Goal: Information Seeking & Learning: Learn about a topic

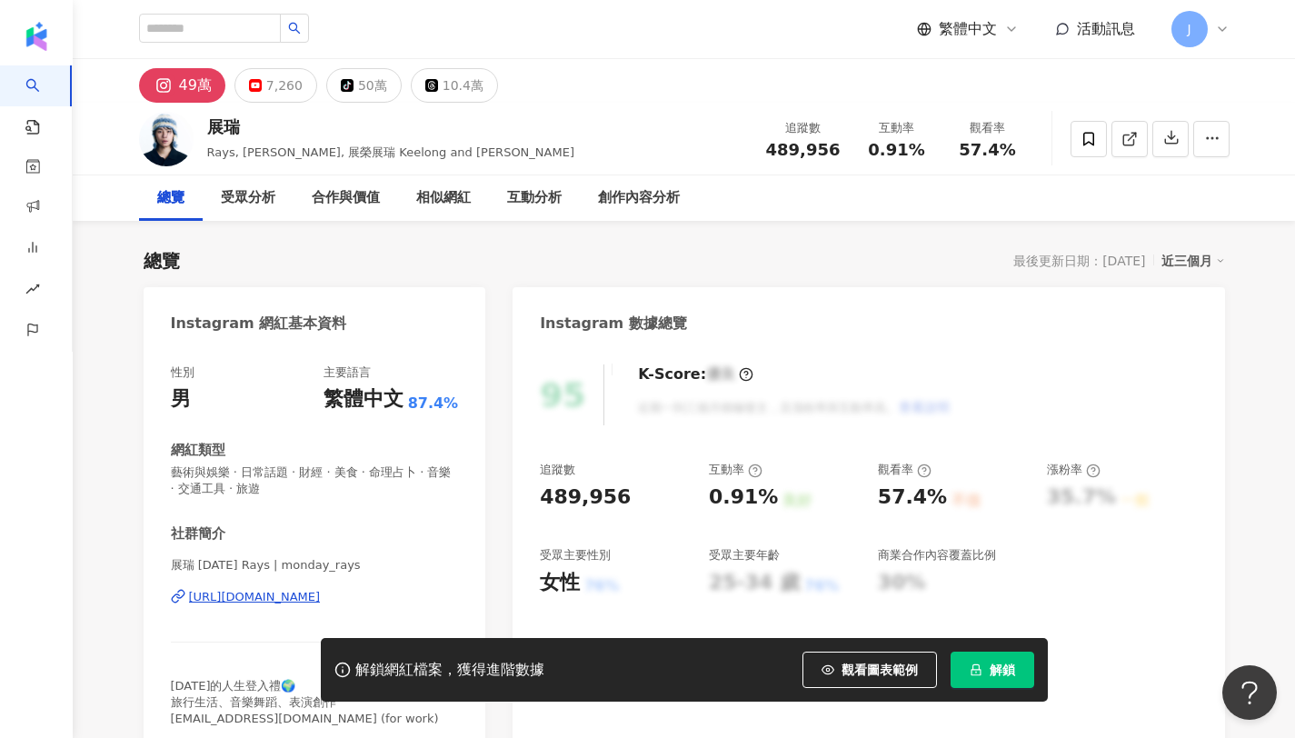
click at [997, 663] on span "解鎖" at bounding box center [1002, 670] width 25 height 15
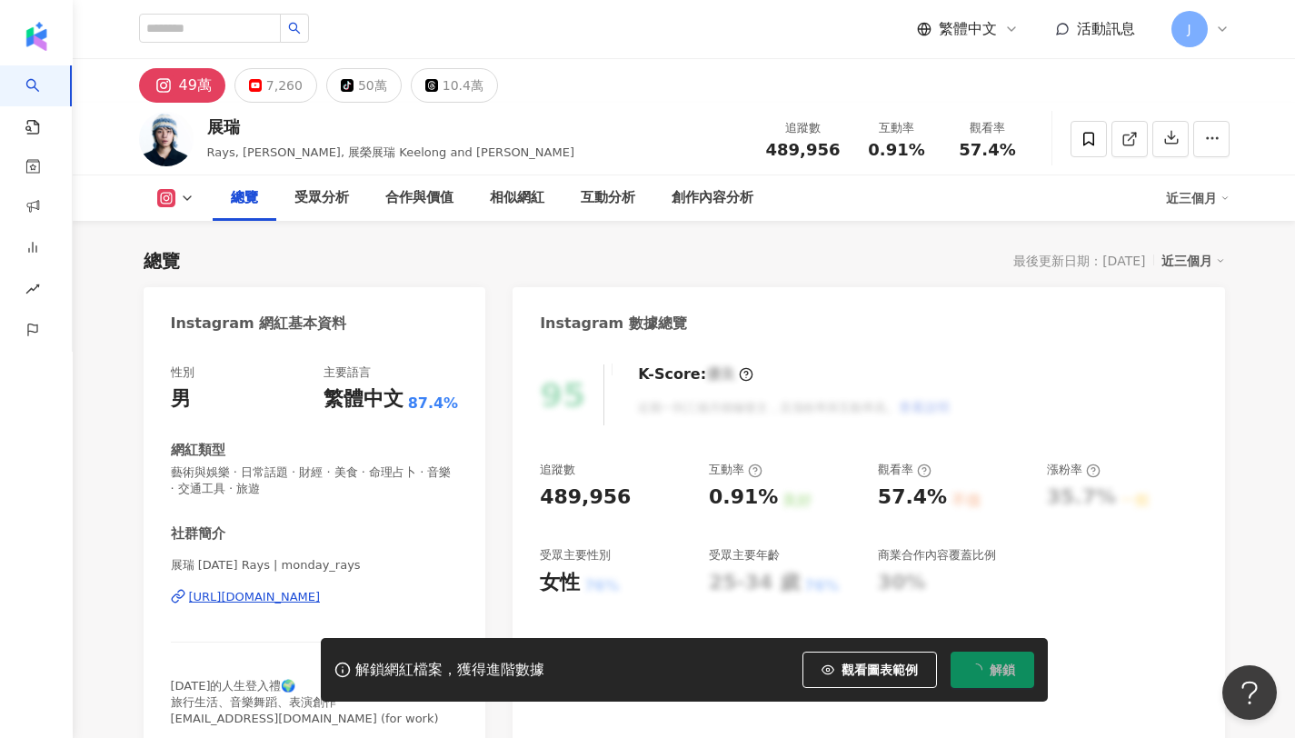
scroll to position [112, 0]
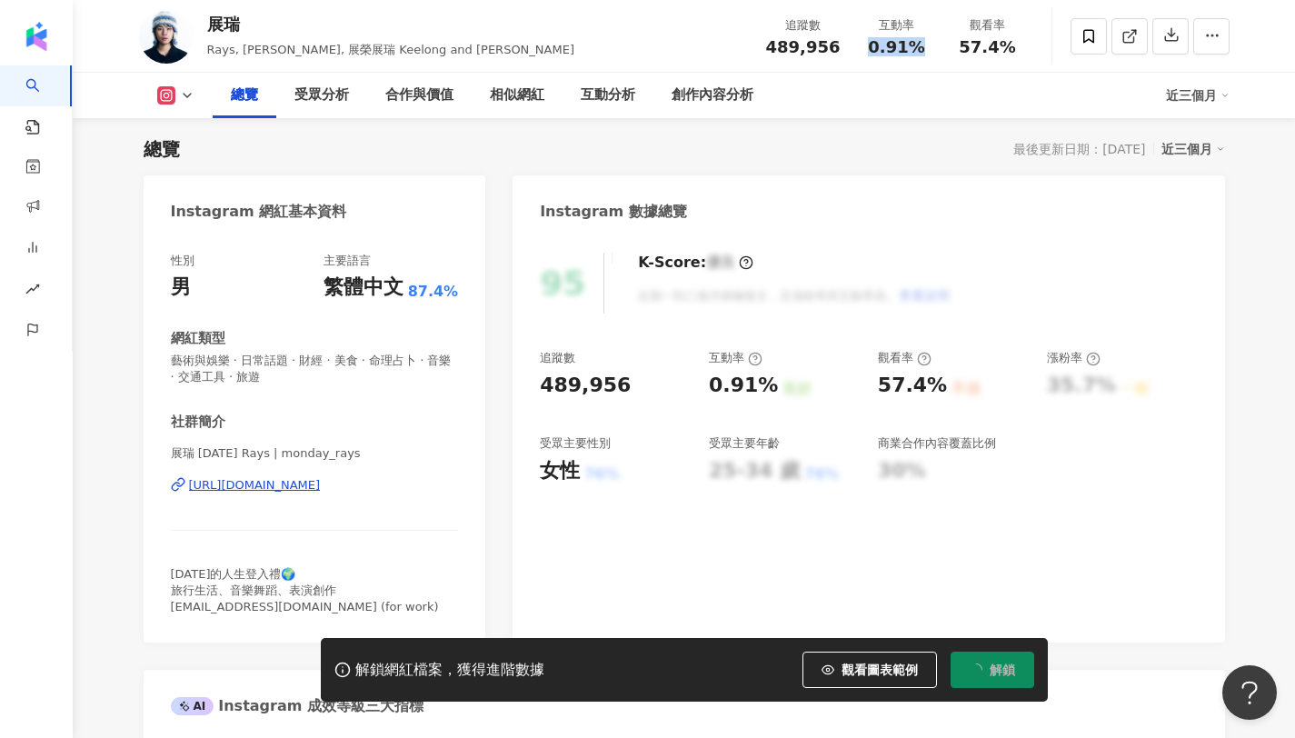
click at [916, 46] on div "0.91%" at bounding box center [897, 47] width 69 height 18
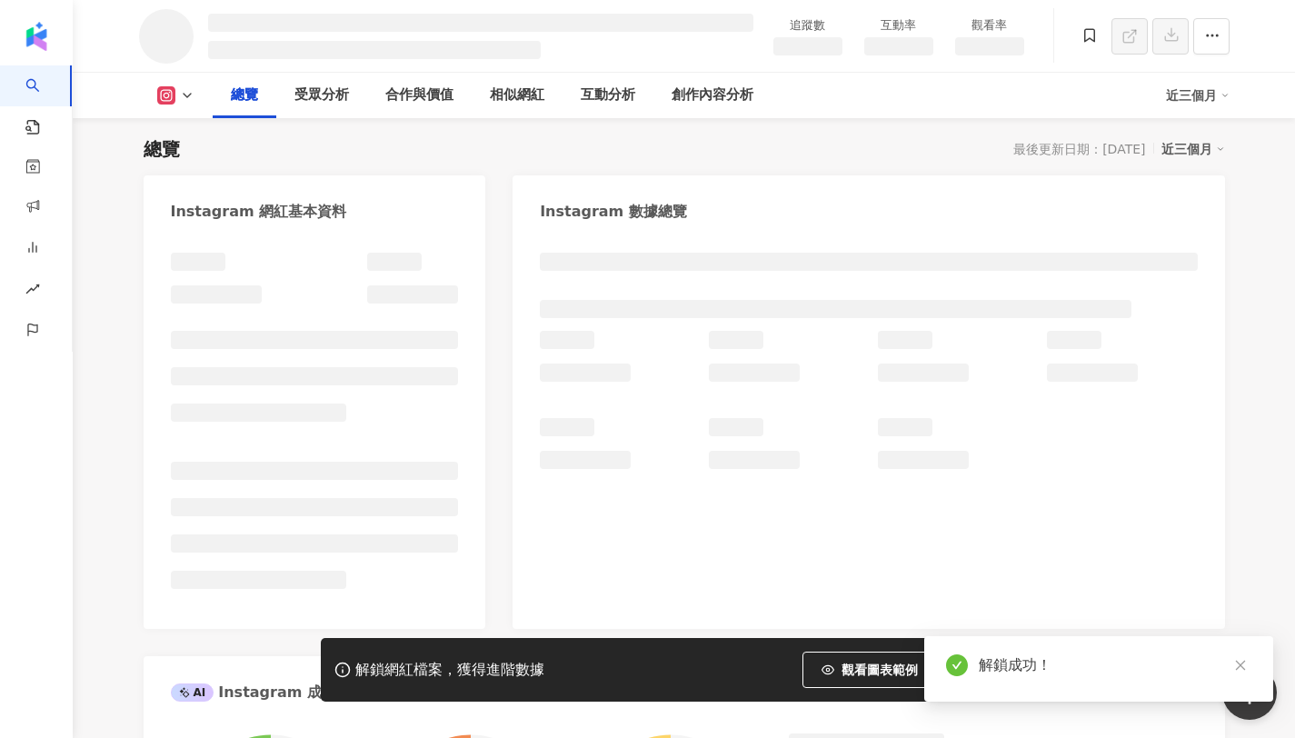
click at [1024, 46] on div "觀看率" at bounding box center [989, 36] width 91 height 40
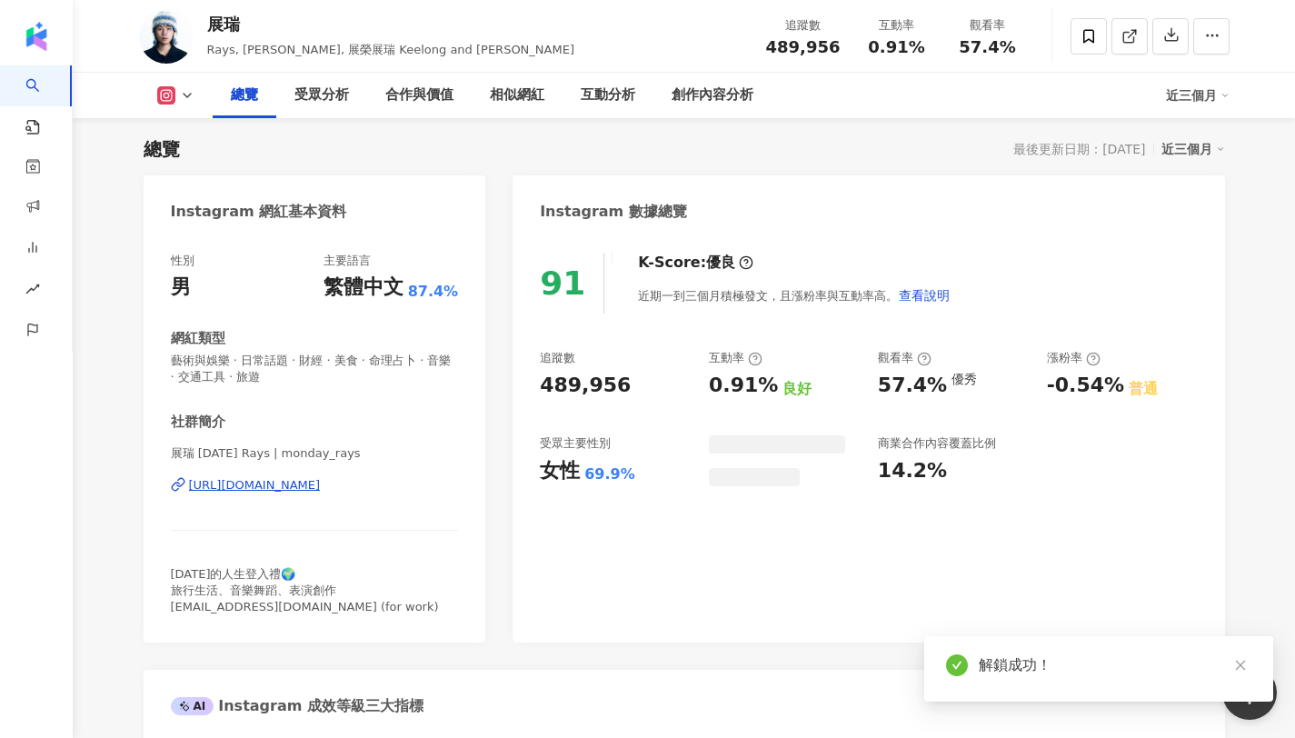
click at [1013, 48] on div "57.4%" at bounding box center [988, 47] width 69 height 18
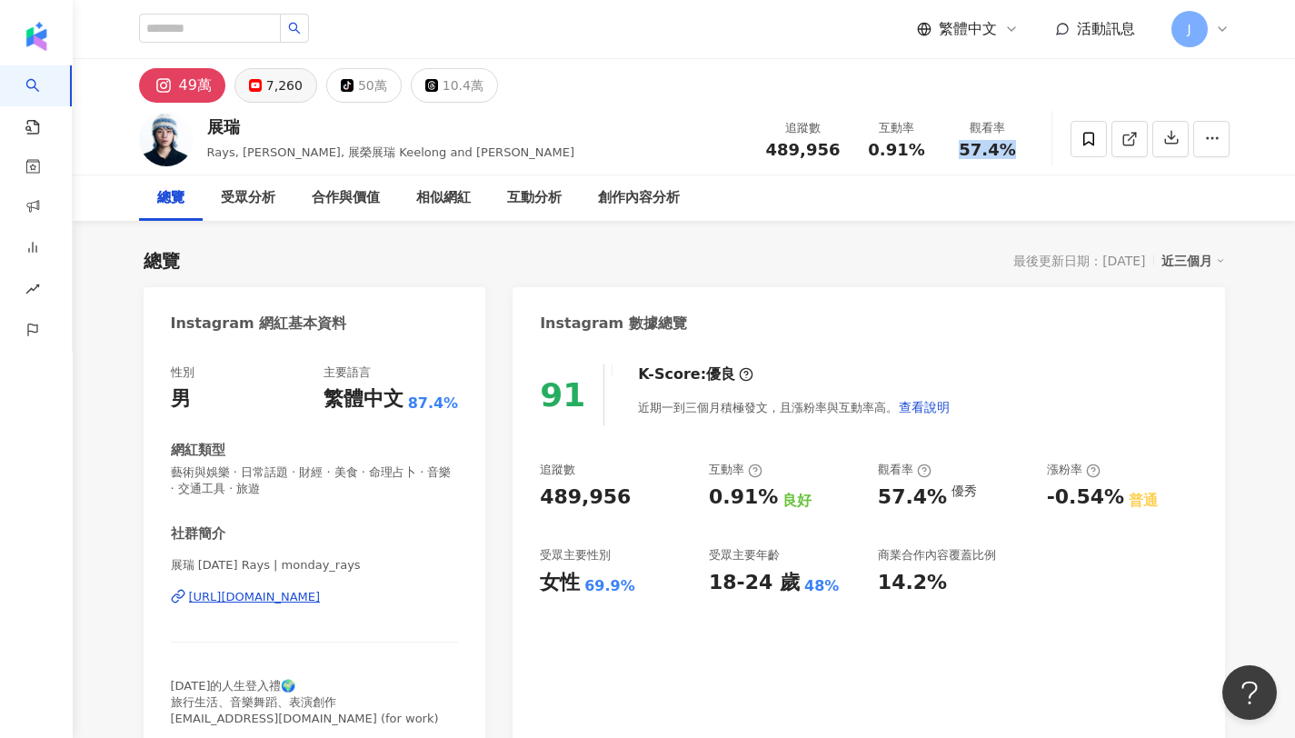
click at [289, 96] on div "7,260" at bounding box center [284, 85] width 36 height 25
click at [275, 90] on div "7,260" at bounding box center [284, 85] width 36 height 25
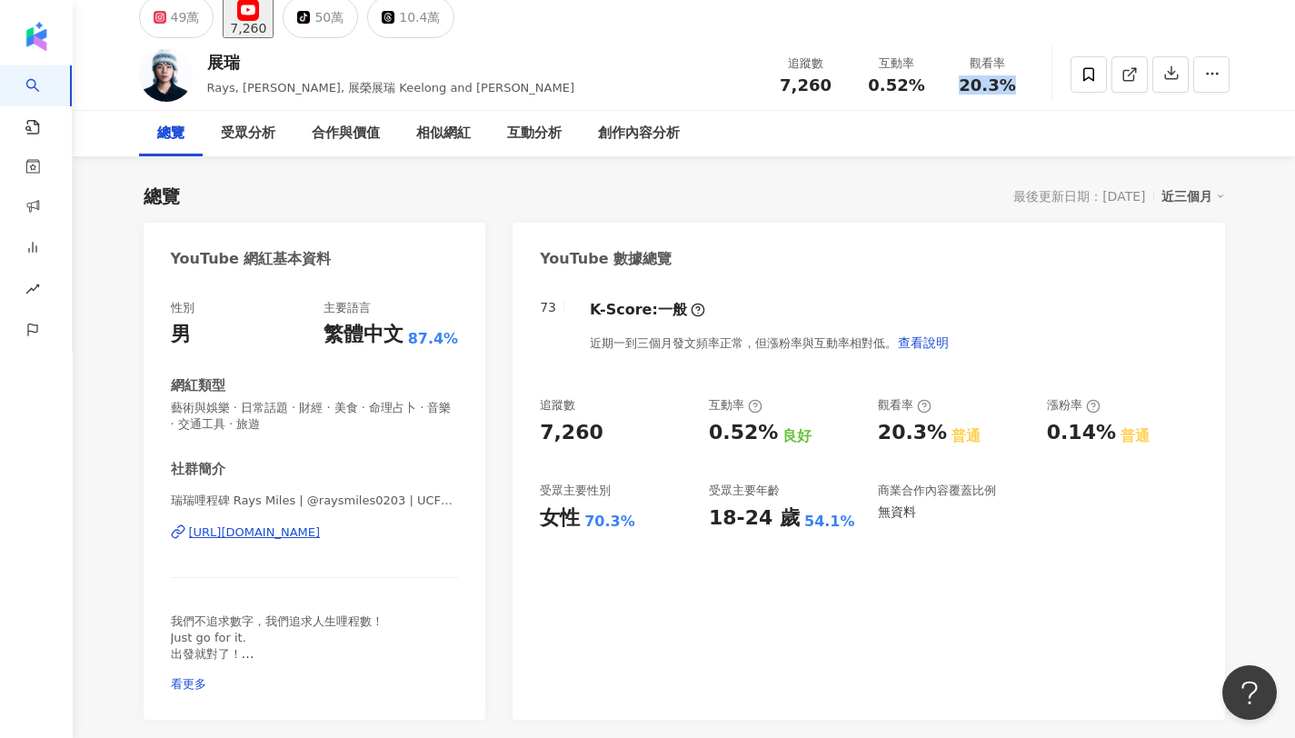
scroll to position [78, 0]
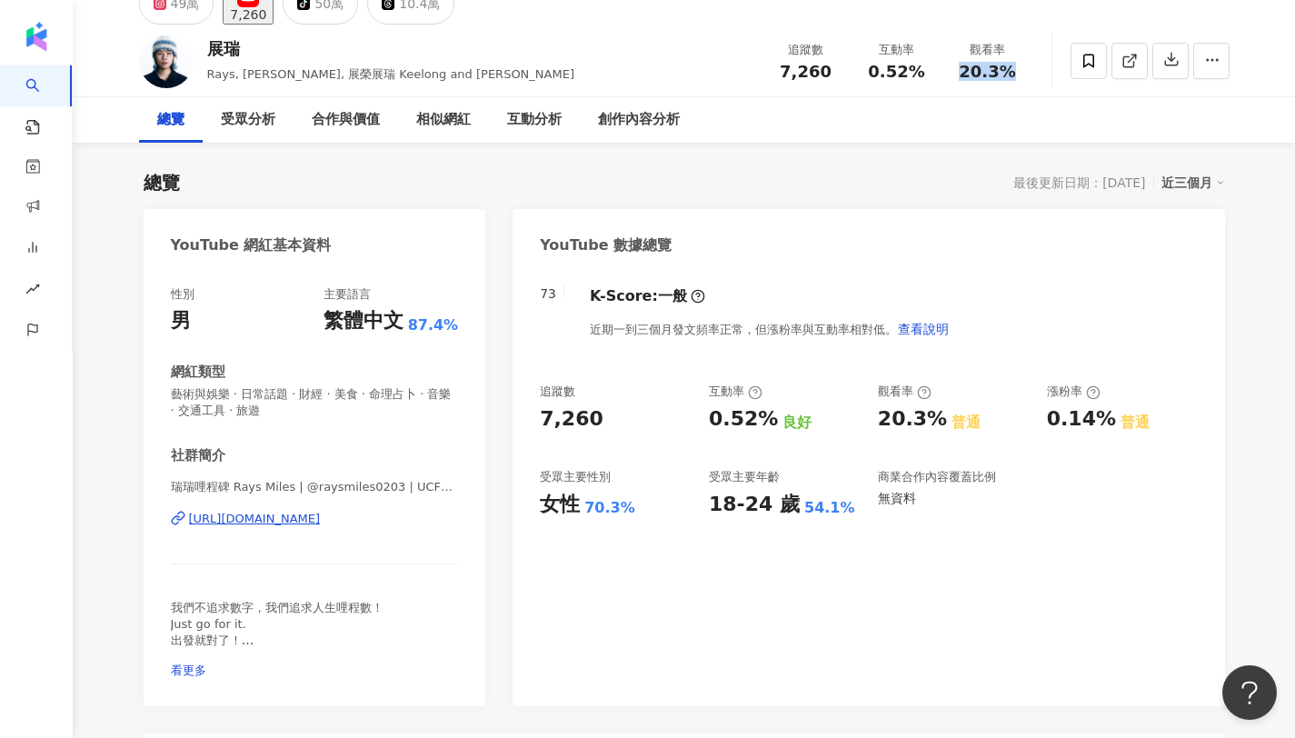
click at [185, 16] on div "49萬" at bounding box center [185, 3] width 29 height 25
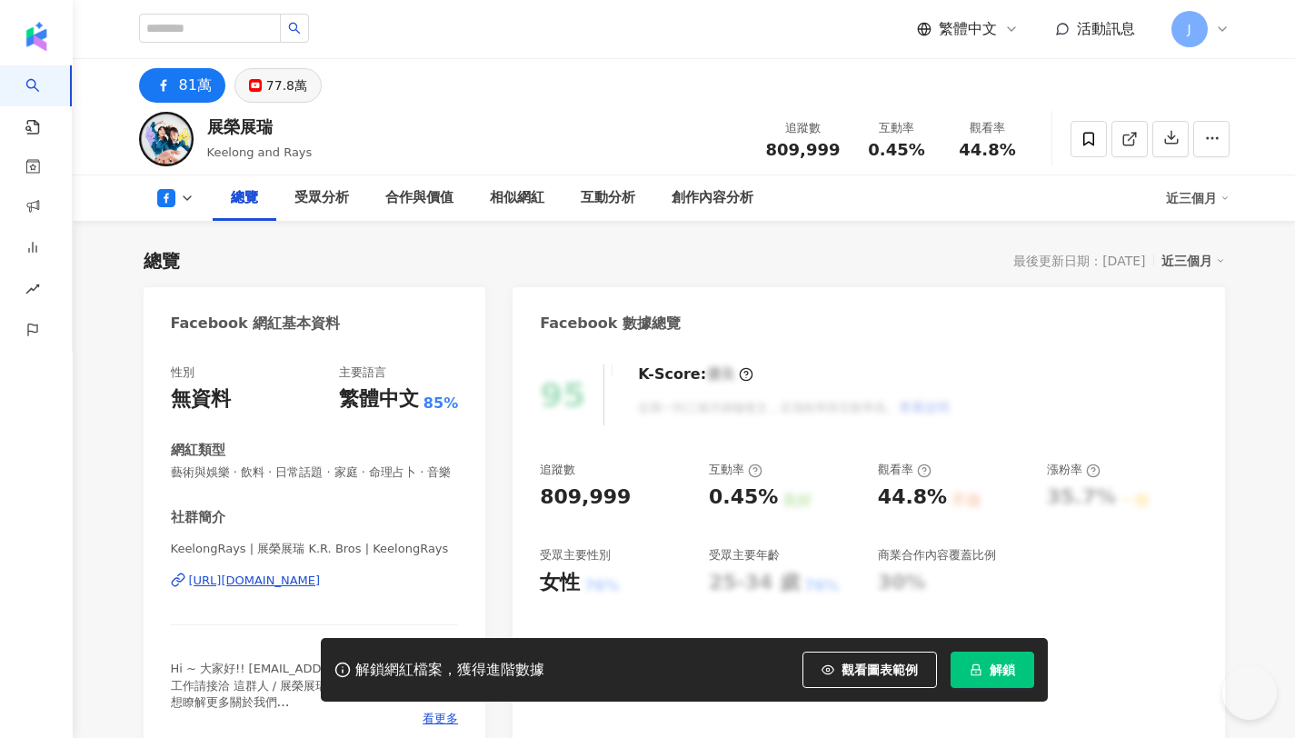
click at [279, 83] on div "77.8萬" at bounding box center [286, 85] width 41 height 25
click at [274, 77] on div "77.8萬" at bounding box center [286, 85] width 41 height 25
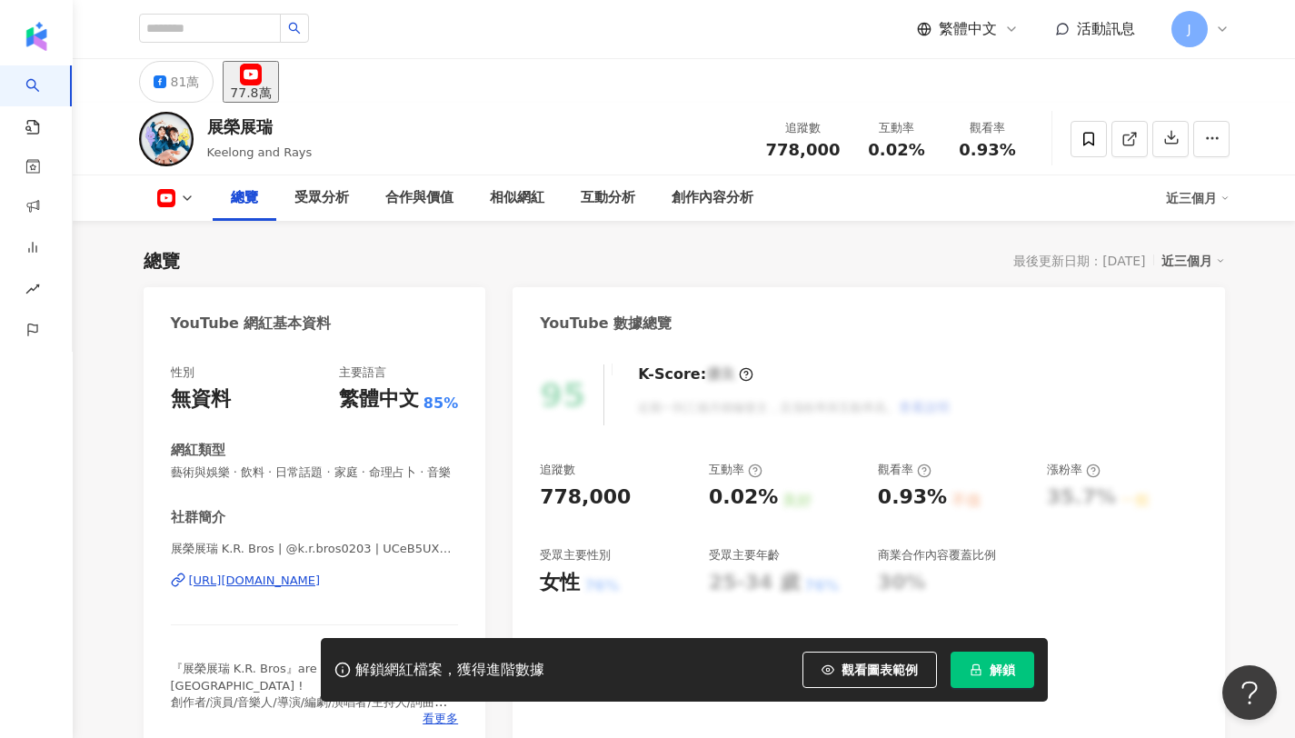
click at [1002, 666] on span "解鎖" at bounding box center [1002, 670] width 25 height 15
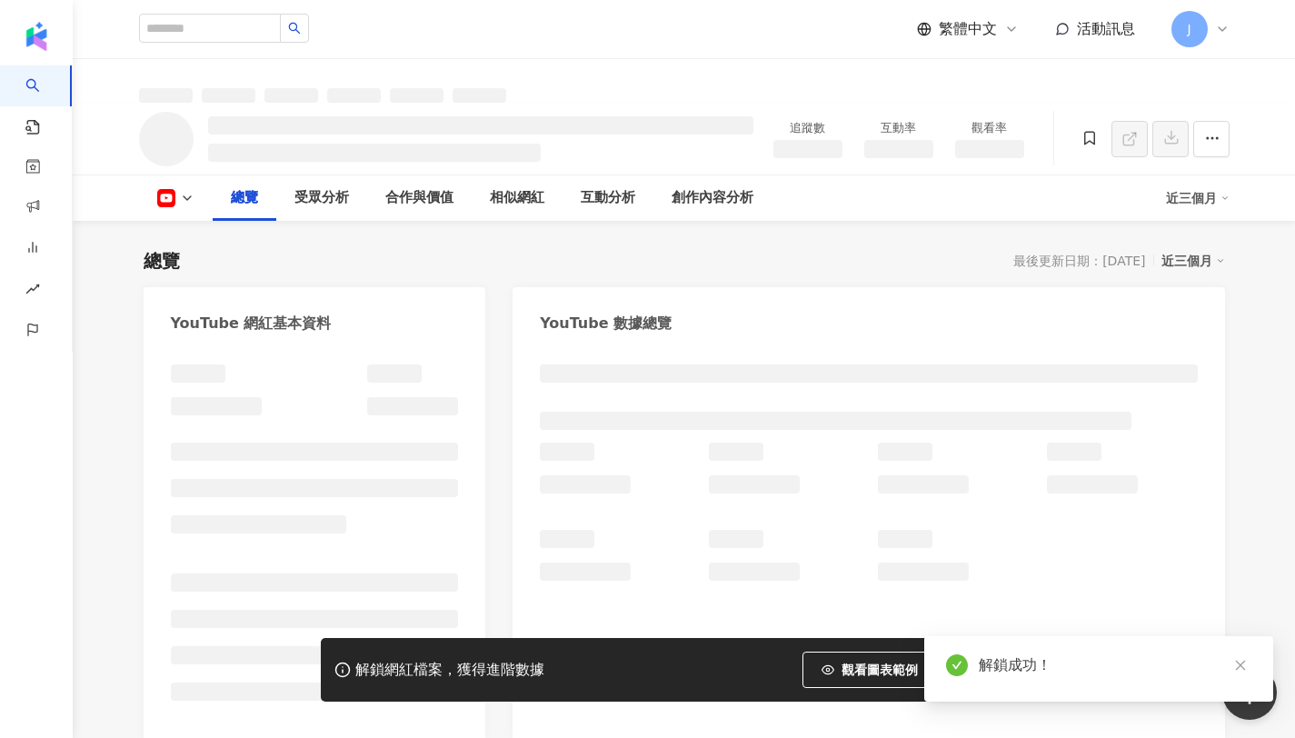
click at [177, 92] on li at bounding box center [166, 95] width 54 height 15
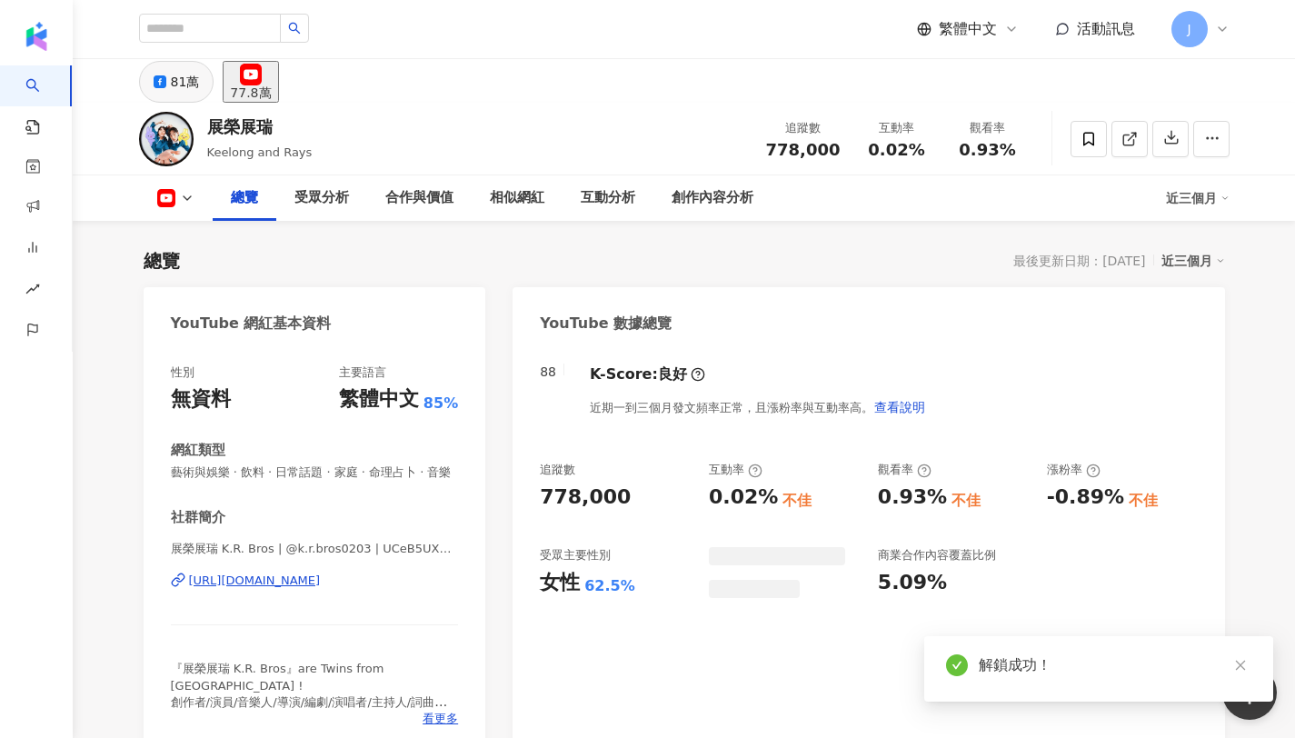
click at [180, 86] on div "81萬" at bounding box center [185, 81] width 29 height 25
click at [181, 87] on div "81萬" at bounding box center [185, 81] width 29 height 25
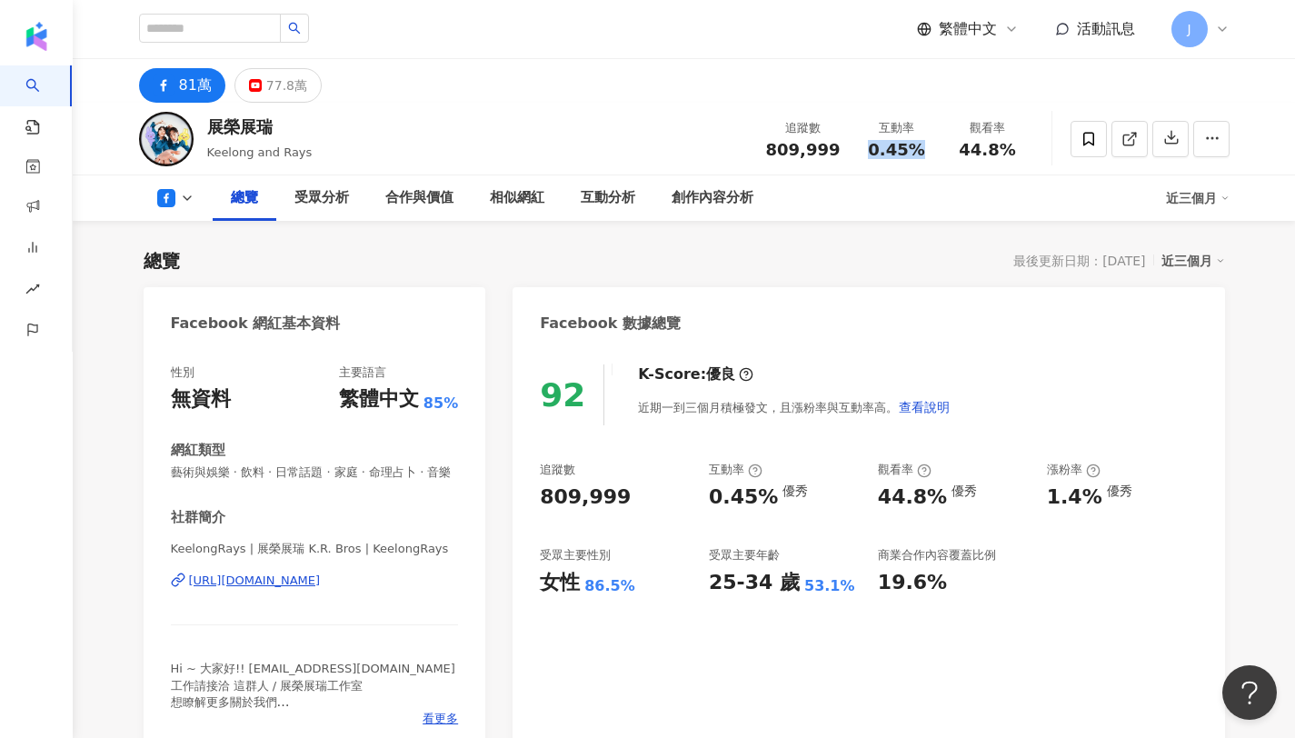
drag, startPoint x: 865, startPoint y: 153, endPoint x: 921, endPoint y: 149, distance: 55.6
click at [921, 149] on div "0.45%" at bounding box center [897, 150] width 69 height 18
drag, startPoint x: 963, startPoint y: 143, endPoint x: 1017, endPoint y: 153, distance: 55.4
click at [1017, 153] on div "44.8%" at bounding box center [988, 150] width 69 height 18
